Goal: Information Seeking & Learning: Learn about a topic

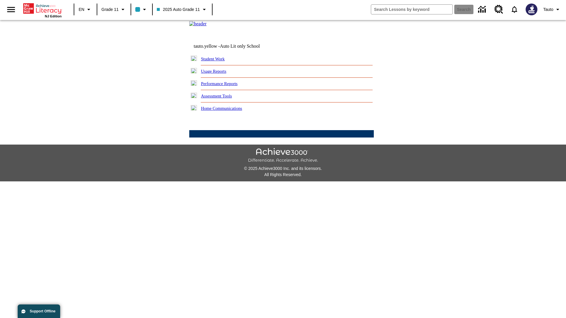
click at [218, 74] on link "Usage Reports" at bounding box center [213, 71] width 25 height 5
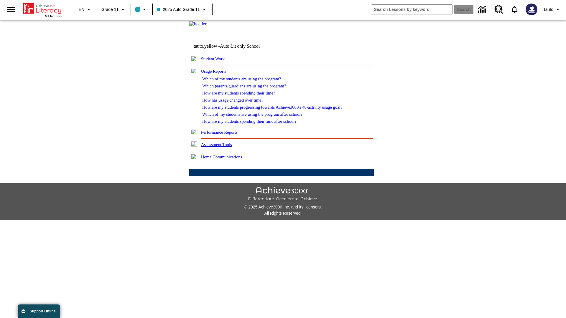
click at [248, 81] on link "Which of my students are using the program?" at bounding box center [241, 79] width 79 height 5
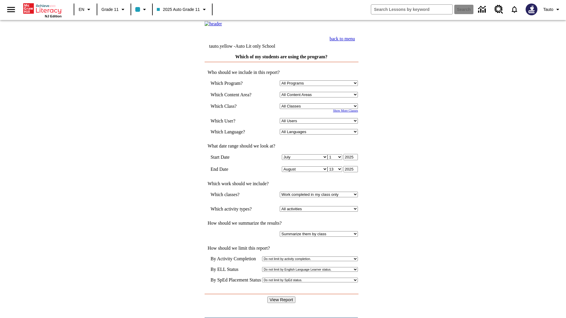
click at [320, 109] on select "Select a Class: All Classes 2025 Auto Grade 11 205 Auto Grade 11 Room 123 Empty…" at bounding box center [319, 106] width 78 height 6
select select "11133141"
click at [320, 124] on select "All Users Puma, Sautoen Puma, Sautoes Puma, Sautoss Twoclasses, Sautoen Twoscho…" at bounding box center [319, 121] width 78 height 6
select select "21437114"
click at [282, 297] on input "View Report" at bounding box center [281, 300] width 28 height 6
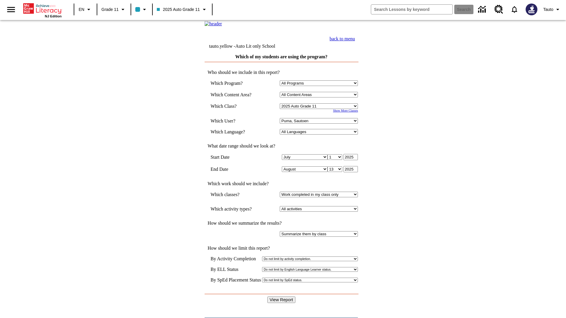
click at [355, 41] on link "back to menu" at bounding box center [341, 38] width 25 height 5
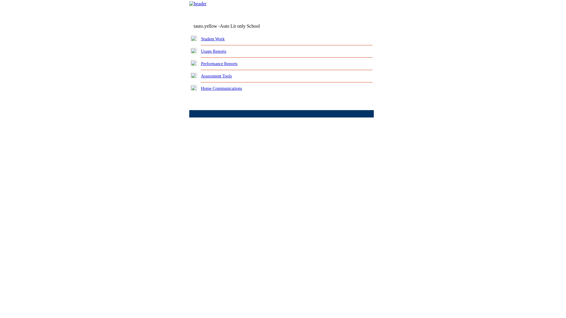
click at [0, 0] on link "Which parents/guardians are using the program?" at bounding box center [0, 0] width 0 height 0
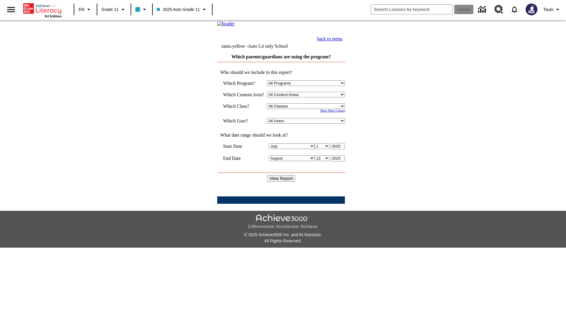
click at [308, 109] on select "Select a Class: All Classes 2025 Auto Grade 11 205 Auto Grade 11 Room 123 Empty…" at bounding box center [306, 106] width 78 height 6
select select "11133141"
select select "21437114"
click at [282, 182] on input "View Report" at bounding box center [281, 178] width 28 height 6
click at [342, 41] on link "back to menu" at bounding box center [329, 38] width 25 height 5
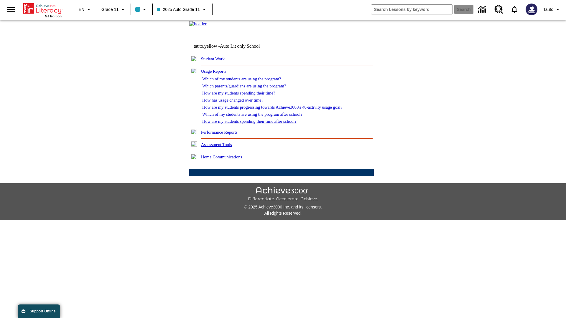
click at [244, 95] on link "How are my students spending their time?" at bounding box center [238, 93] width 73 height 5
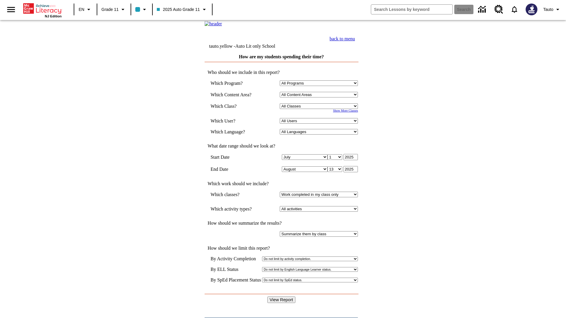
select select "11133141"
click at [320, 124] on select "All Users Puma, Sautoen Puma, Sautoes Puma, Sautoss Twoclasses, Sautoen Twoscho…" at bounding box center [319, 121] width 78 height 6
select select "21437114"
click at [282, 297] on input "View Report" at bounding box center [281, 300] width 28 height 6
click at [355, 41] on link "back to menu" at bounding box center [341, 38] width 25 height 5
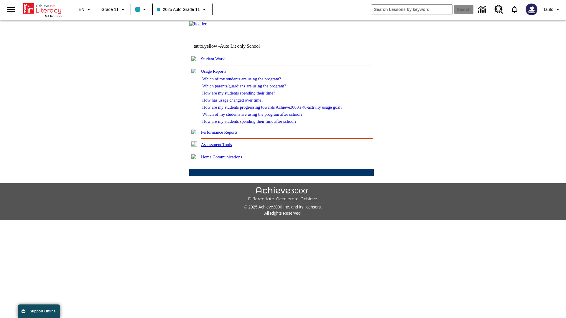
click at [237, 103] on link "How has usage changed over time?" at bounding box center [232, 100] width 61 height 5
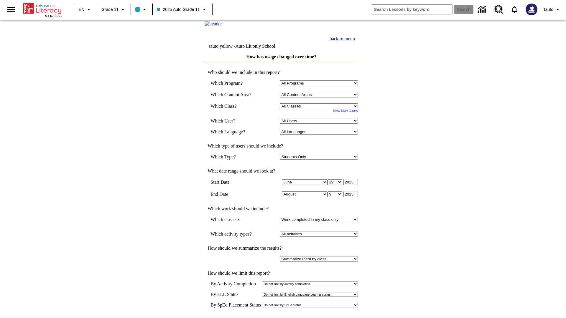
select select "11133141"
click at [320, 124] on select "All Users Puma, Sautoen Puma, Sautoes Puma, Sautoss Twoclasses, Sautoen Twoscho…" at bounding box center [319, 121] width 78 height 6
select select "21437114"
click at [355, 41] on link "back to menu" at bounding box center [341, 38] width 25 height 5
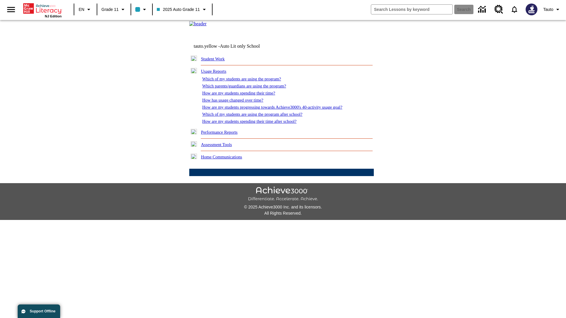
click at [282, 110] on link "How are my students progressing towards Achieve3000's 40-activity usage goal?" at bounding box center [272, 107] width 140 height 5
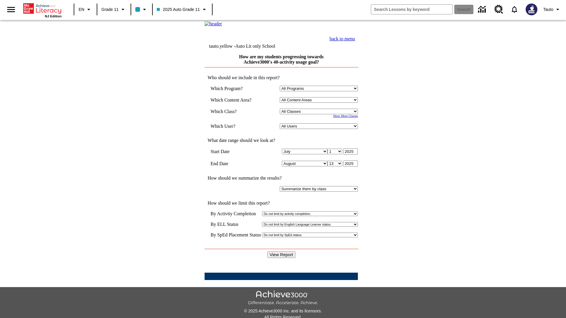
click at [320, 114] on select "Select a Class: All Classes 2025 Auto Grade 11 205 Auto Grade 11 Room 123 Empty…" at bounding box center [319, 112] width 78 height 6
select select "11133141"
click at [320, 129] on select "All Users Puma, Sautoen Puma, Sautoes Puma, Sautoss Twoclasses, Sautoen Twoscho…" at bounding box center [319, 126] width 78 height 6
select select "21437114"
click at [282, 252] on input "View Report" at bounding box center [281, 255] width 28 height 6
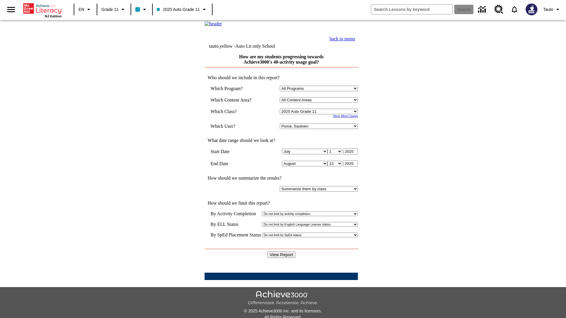
click at [355, 41] on link "back to menu" at bounding box center [341, 38] width 25 height 5
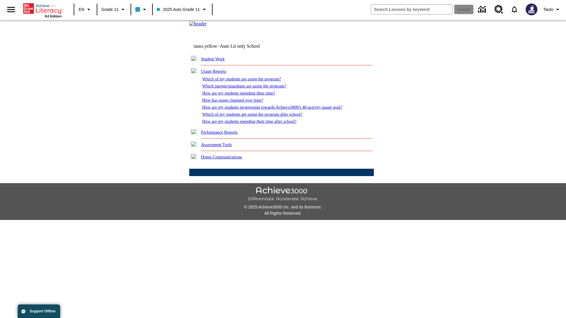
click at [260, 117] on link "Which of my students are using the program after school?" at bounding box center [252, 114] width 100 height 5
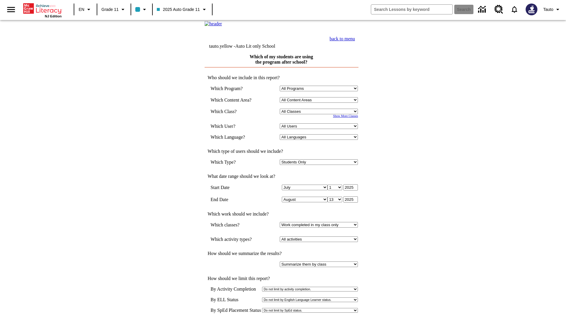
click at [320, 114] on select "Select a Class: All Classes 2025 Auto Grade 11 205 Auto Grade 11 Room 123 Empty…" at bounding box center [319, 112] width 78 height 6
select select "11133141"
click at [320, 129] on select "All Users Puma, Sautoen Puma, Sautoes Puma, Sautoss Twoclasses, Sautoen Twoscho…" at bounding box center [319, 126] width 78 height 6
select select "21437114"
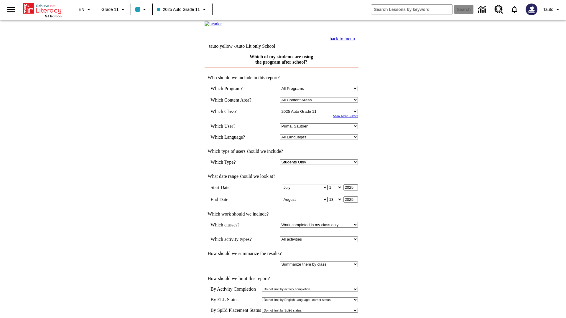
scroll to position [1, 0]
click at [355, 41] on link "back to menu" at bounding box center [341, 38] width 25 height 5
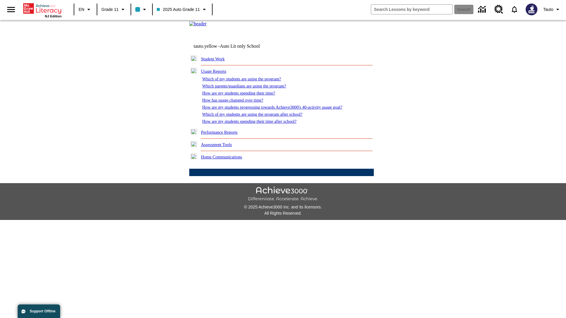
click at [256, 124] on link "How are my students spending their time after school?" at bounding box center [249, 121] width 94 height 5
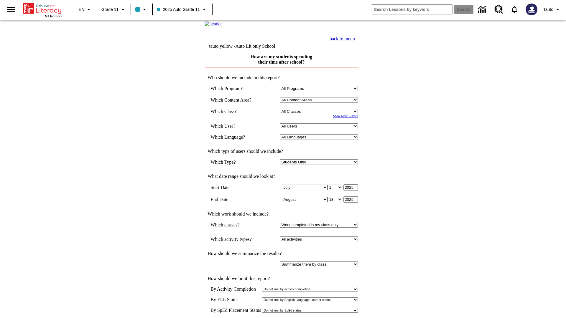
click at [320, 114] on select "Select a Class: All Classes 2025 Auto Grade 11 205 Auto Grade 11 Room 123 Empty…" at bounding box center [319, 112] width 78 height 6
select select "11133141"
click at [320, 129] on select "All Users Puma, Sautoen Puma, Sautoes Puma, Sautoss Twoclasses, Sautoen Twoscho…" at bounding box center [319, 126] width 78 height 6
select select "21437114"
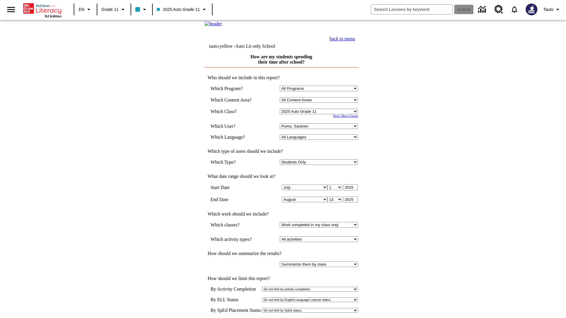
scroll to position [1, 0]
click at [355, 41] on link "back to menu" at bounding box center [341, 38] width 25 height 5
